Goal: Task Accomplishment & Management: Manage account settings

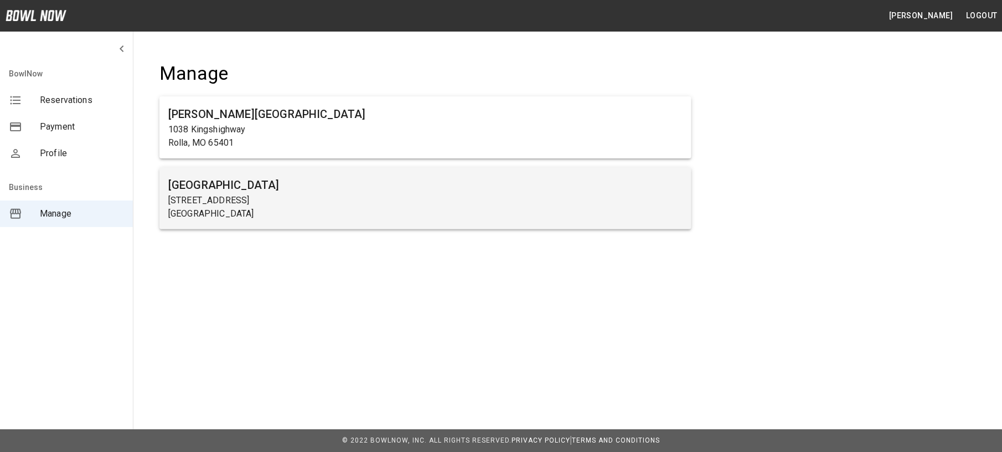
click at [225, 203] on p "[STREET_ADDRESS]" at bounding box center [425, 200] width 514 height 13
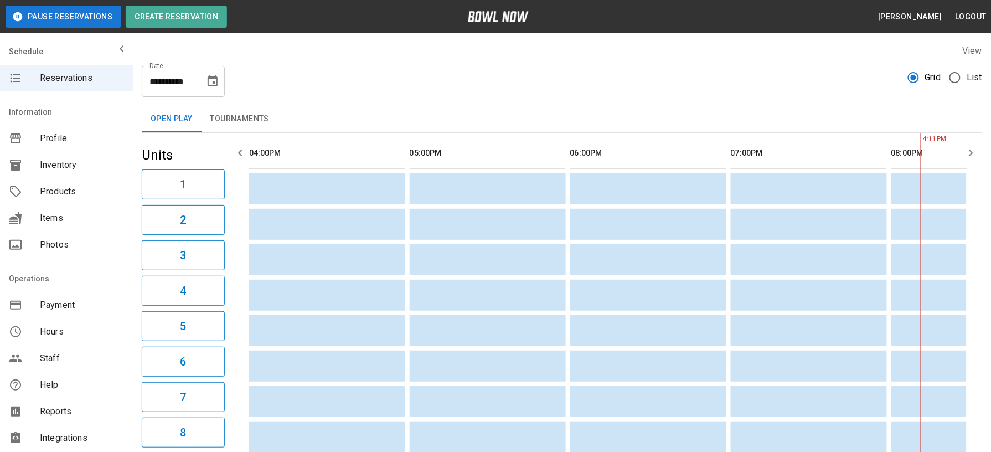
scroll to position [0, 642]
click at [69, 298] on span "Payment" at bounding box center [82, 304] width 84 height 13
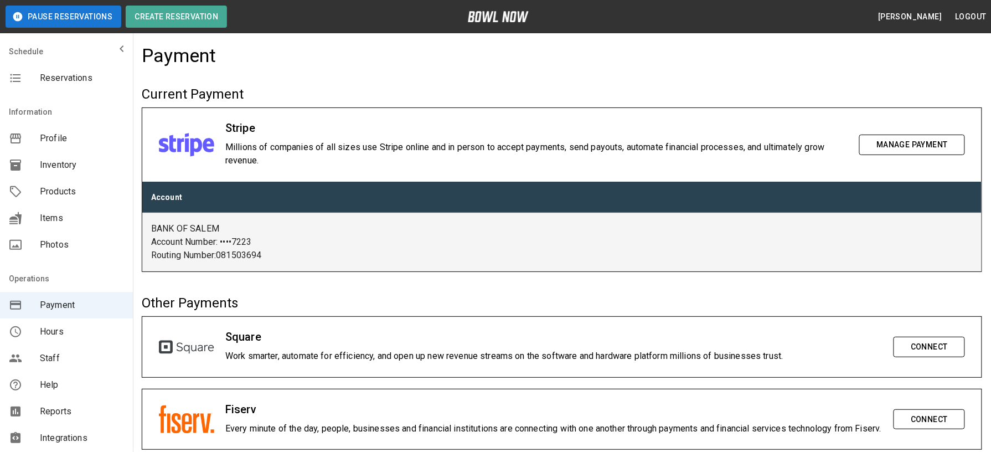
click at [882, 149] on button "Manage Payment" at bounding box center [912, 145] width 106 height 20
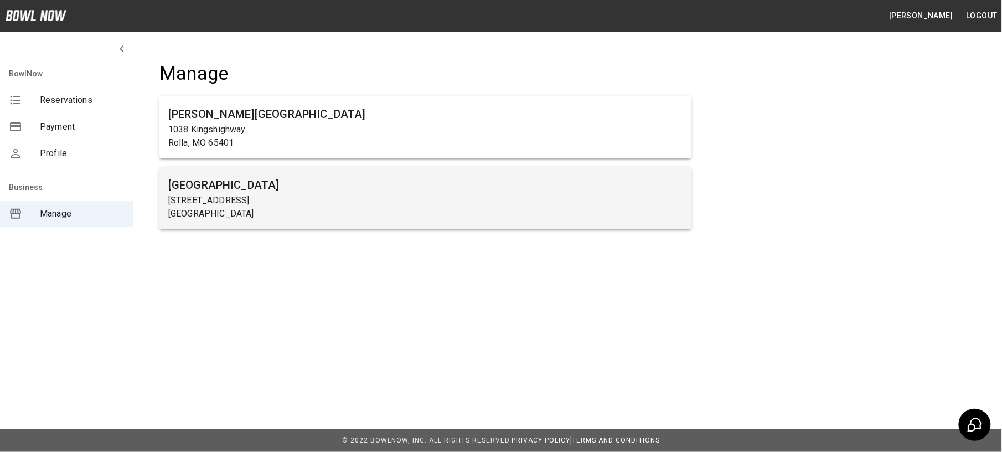
click at [219, 183] on h6 "[GEOGRAPHIC_DATA]" at bounding box center [425, 185] width 514 height 18
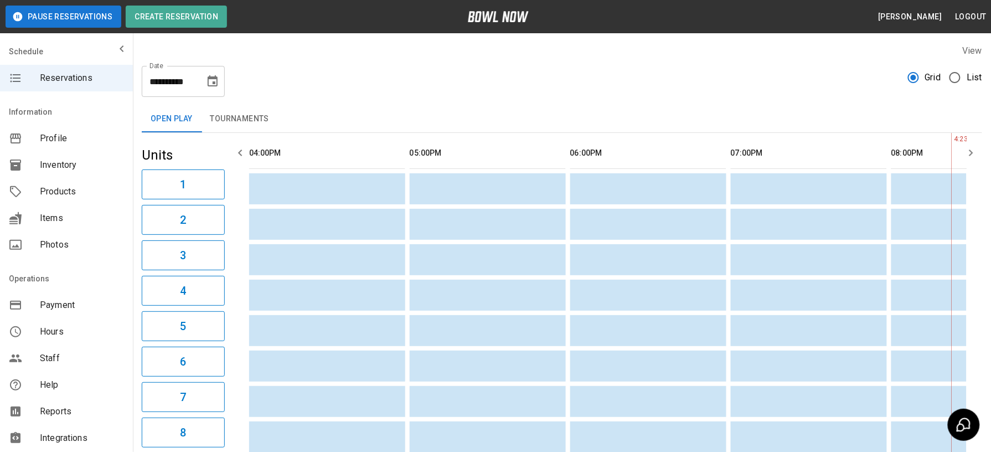
scroll to position [0, 642]
click at [71, 306] on span "Payment" at bounding box center [82, 304] width 84 height 13
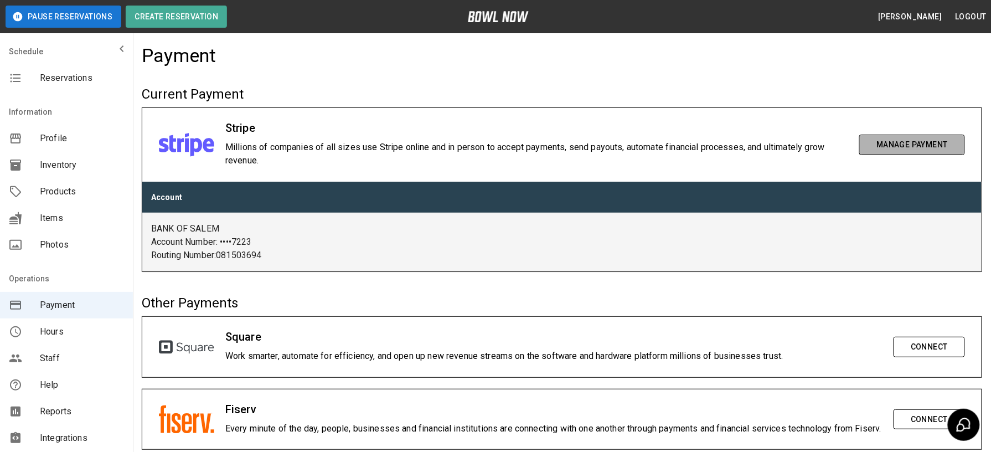
click at [906, 135] on button "Manage Payment" at bounding box center [912, 145] width 106 height 20
